Goal: Task Accomplishment & Management: Use online tool/utility

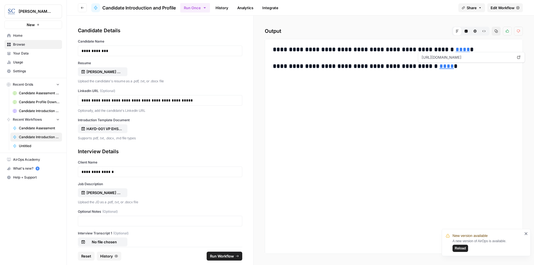
scroll to position [31, 0]
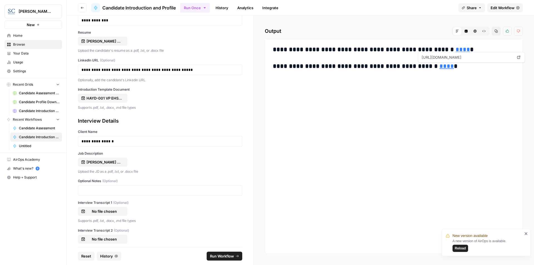
click at [86, 258] on span "Reset" at bounding box center [86, 256] width 10 height 6
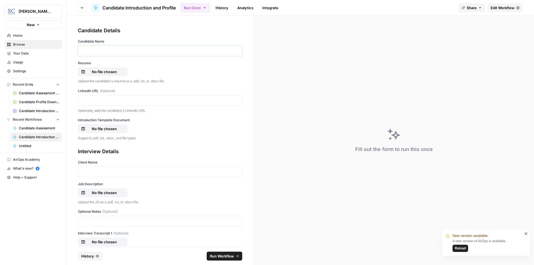
click at [98, 49] on p at bounding box center [159, 51] width 157 height 6
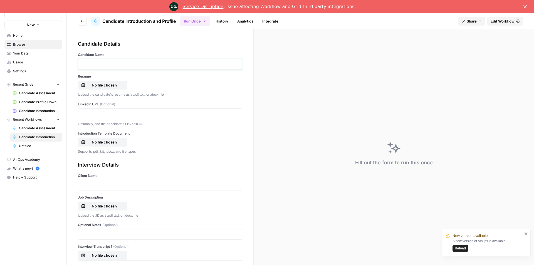
scroll to position [0, 0]
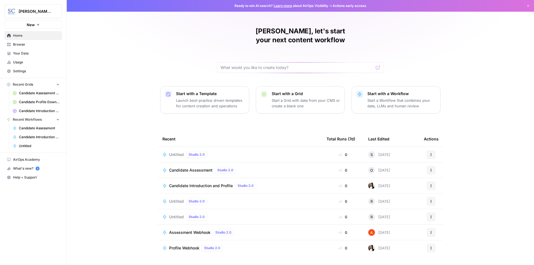
click at [213, 182] on div "Candidate Introduction and Profile Studio 2.0" at bounding box center [213, 185] width 89 height 7
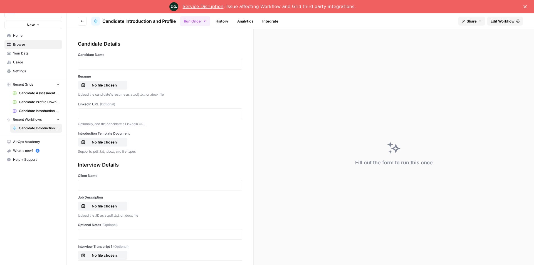
click at [216, 6] on link "Service Disruption" at bounding box center [203, 6] width 41 height 5
click at [100, 62] on p at bounding box center [159, 64] width 157 height 6
click at [113, 86] on p "No file chosen" at bounding box center [104, 85] width 36 height 6
click at [105, 113] on p at bounding box center [159, 114] width 157 height 6
click at [106, 143] on p "No file chosen" at bounding box center [104, 142] width 36 height 6
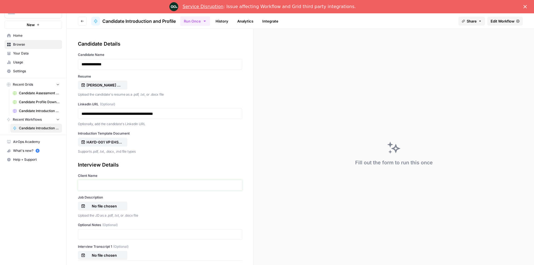
click at [107, 183] on p at bounding box center [159, 185] width 157 height 6
click at [111, 208] on p "No file chosen" at bounding box center [104, 206] width 36 height 6
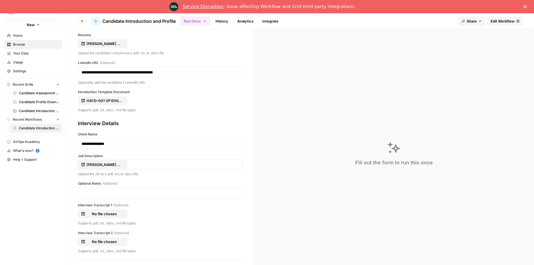
scroll to position [13, 0]
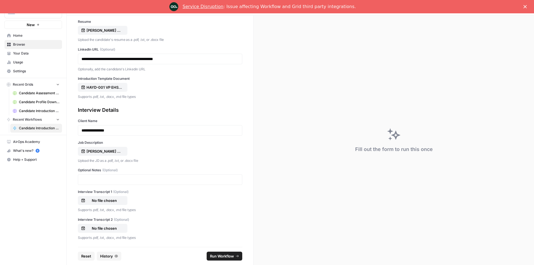
click at [224, 257] on span "Run Workflow" at bounding box center [222, 256] width 24 height 6
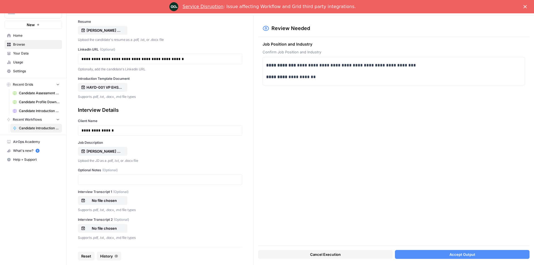
click at [474, 254] on button "Accept Output" at bounding box center [462, 254] width 135 height 9
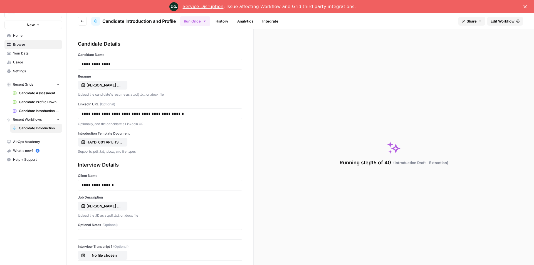
scroll to position [41, 0]
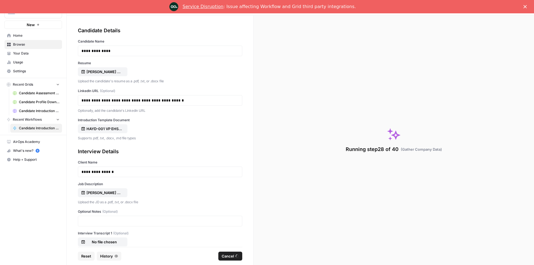
scroll to position [41, 0]
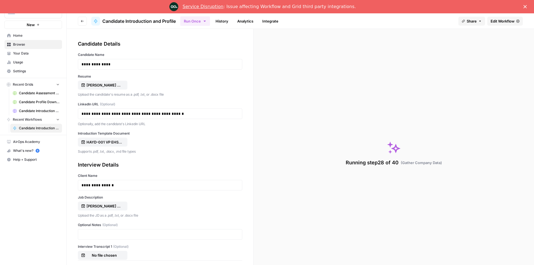
scroll to position [41, 0]
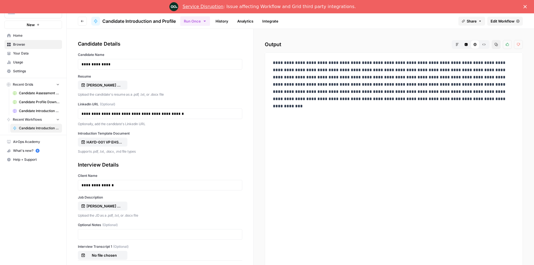
scroll to position [41, 0]
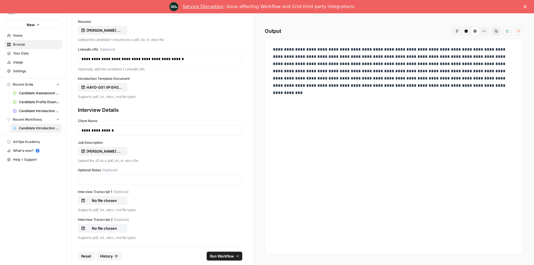
click at [453, 33] on button "Markdown" at bounding box center [457, 31] width 9 height 9
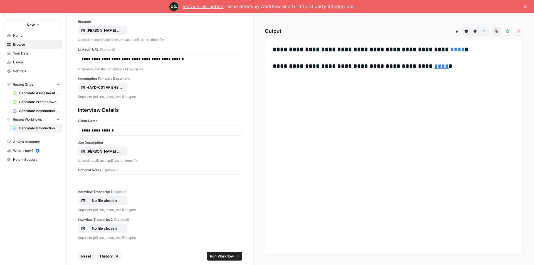
click at [450, 52] on link "****" at bounding box center [457, 49] width 14 height 6
click at [434, 69] on link "****" at bounding box center [441, 66] width 14 height 6
